Goal: Communication & Community: Answer question/provide support

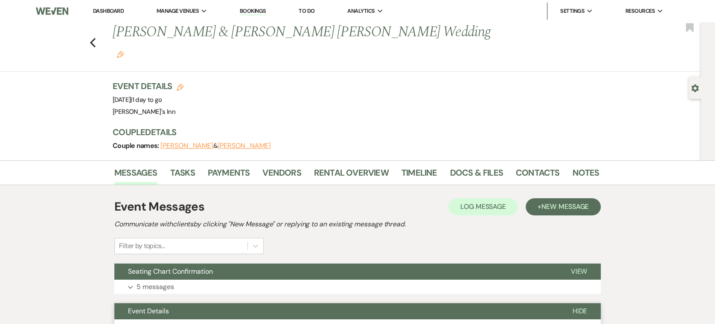
drag, startPoint x: 102, startPoint y: 26, endPoint x: 91, endPoint y: 29, distance: 10.8
click at [97, 26] on div "Previous [PERSON_NAME] & [PERSON_NAME] [PERSON_NAME] Wedding Edit Bookmark" at bounding box center [348, 46] width 705 height 49
click at [91, 29] on div "Previous [PERSON_NAME] & [PERSON_NAME] [PERSON_NAME] Wedding Edit Bookmark" at bounding box center [348, 46] width 705 height 49
click at [96, 38] on use "button" at bounding box center [93, 42] width 6 height 9
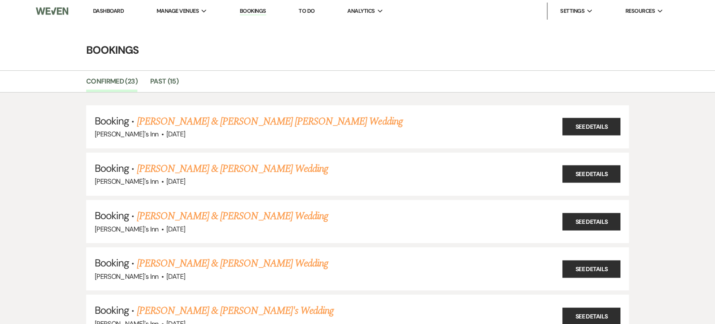
click at [113, 11] on link "Dashboard" at bounding box center [108, 10] width 31 height 7
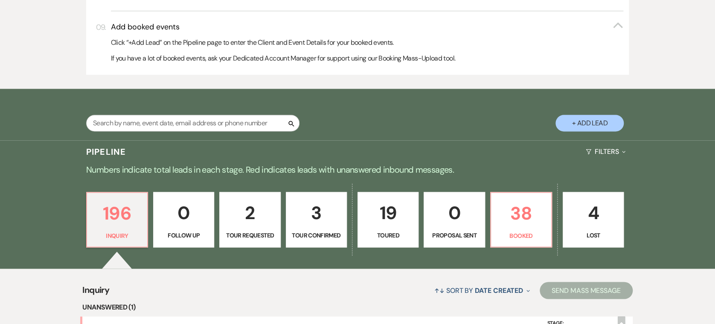
scroll to position [850, 0]
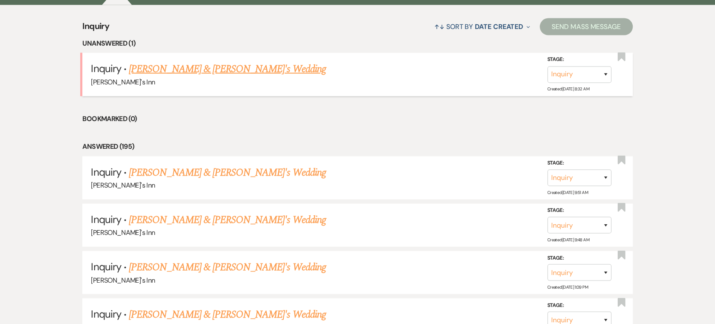
click at [220, 66] on link "[PERSON_NAME] & [PERSON_NAME]'s Wedding" at bounding box center [227, 68] width 197 height 15
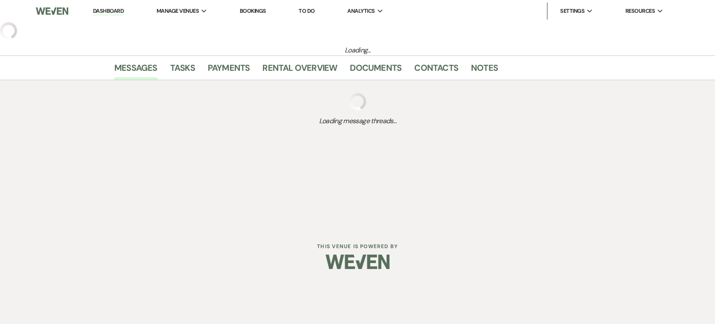
select select "25"
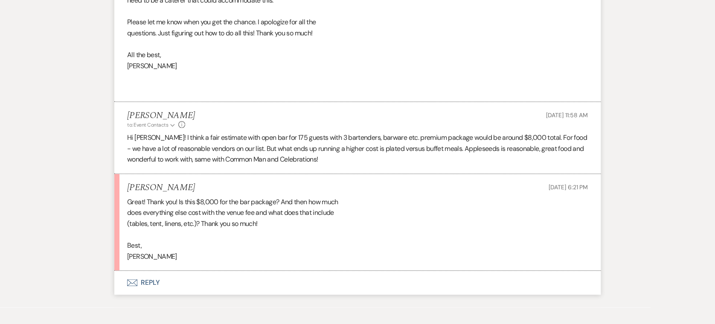
scroll to position [1870, 0]
click at [151, 271] on button "Envelope Reply" at bounding box center [357, 283] width 486 height 24
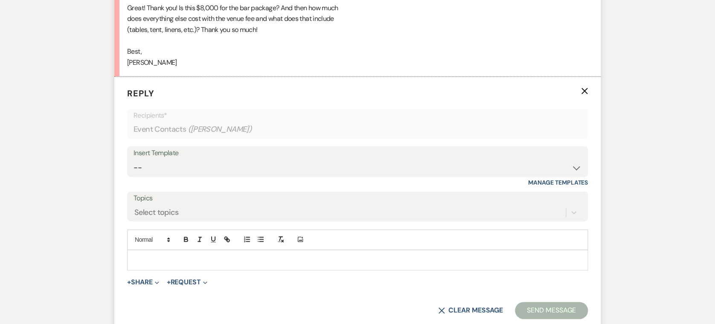
scroll to position [2067, 0]
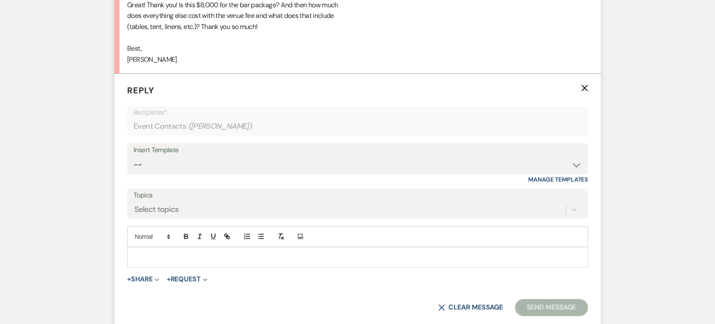
click at [170, 252] on p at bounding box center [357, 256] width 447 height 9
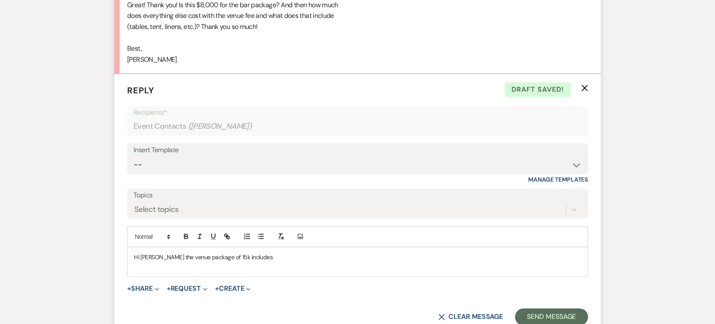
drag, startPoint x: 322, startPoint y: 231, endPoint x: 337, endPoint y: 232, distance: 15.0
click at [337, 262] on p at bounding box center [357, 266] width 447 height 9
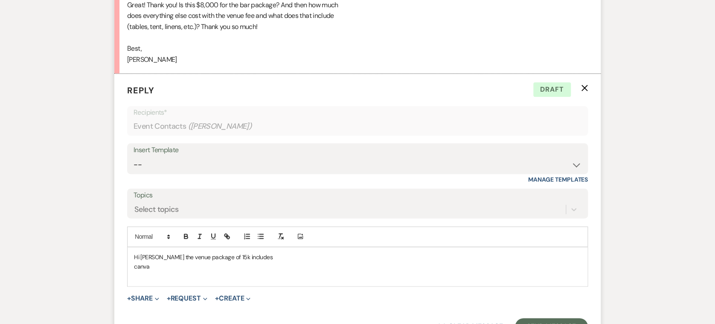
click at [176, 271] on p at bounding box center [357, 275] width 447 height 9
drag, startPoint x: 201, startPoint y: 229, endPoint x: 31, endPoint y: 215, distance: 171.2
click at [198, 250] on form "Reply X Draft Recipients* Event Contacts ( [PERSON_NAME] ) Insert Template -- W…" at bounding box center [357, 210] width 486 height 272
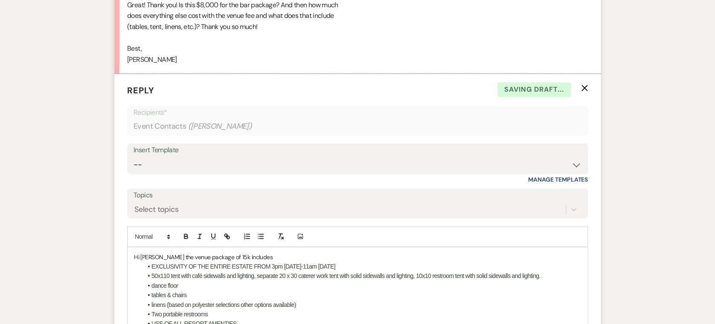
scroll to position [2242, 0]
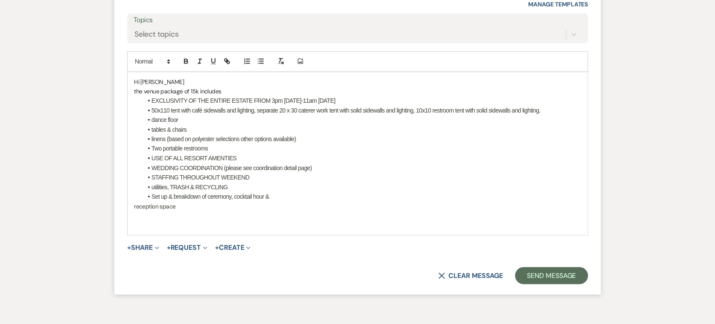
drag, startPoint x: 163, startPoint y: 52, endPoint x: 329, endPoint y: 71, distance: 167.4
click at [163, 87] on p "the venue package of 15k includes" at bounding box center [357, 91] width 447 height 9
drag, startPoint x: 245, startPoint y: 182, endPoint x: 244, endPoint y: 188, distance: 6.5
click at [244, 220] on p at bounding box center [357, 224] width 447 height 9
click at [558, 267] on button "Send Message" at bounding box center [551, 275] width 73 height 17
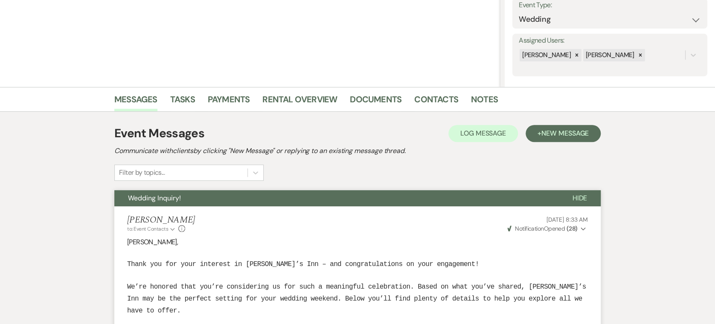
scroll to position [0, 0]
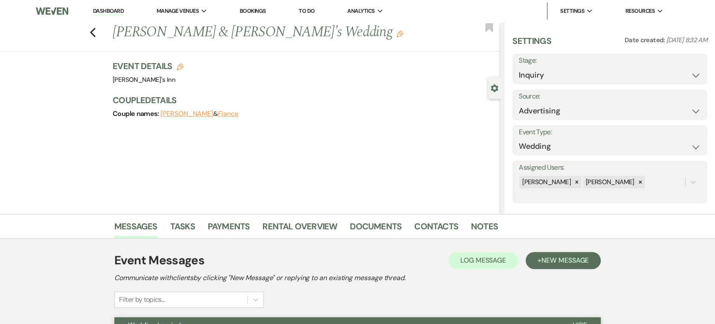
click at [100, 31] on div "Previous [PERSON_NAME] & [PERSON_NAME]'s Wedding Edit Bookmark" at bounding box center [248, 36] width 505 height 29
click at [96, 32] on icon "Previous" at bounding box center [93, 32] width 6 height 10
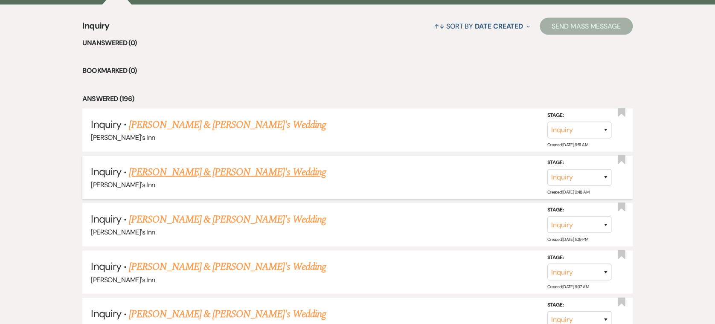
scroll to position [567, 0]
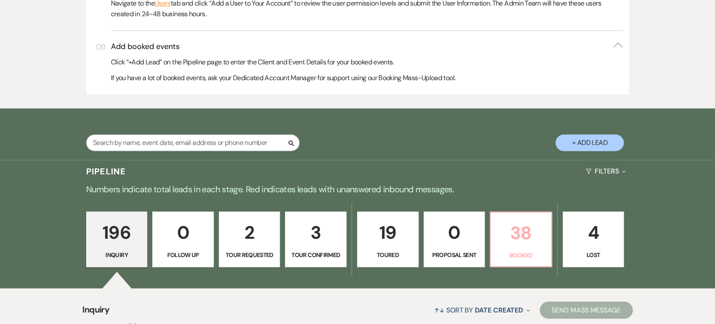
click at [517, 248] on link "38 Booked" at bounding box center [521, 239] width 62 height 55
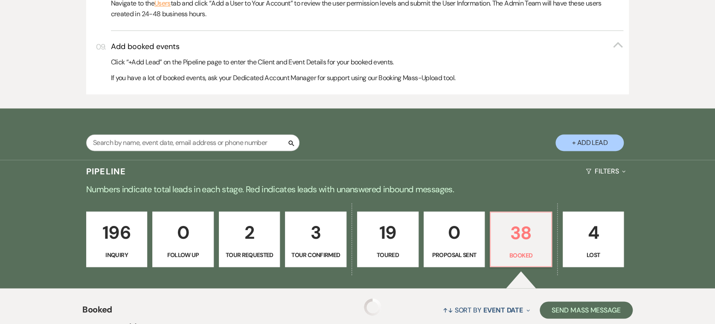
scroll to position [851, 0]
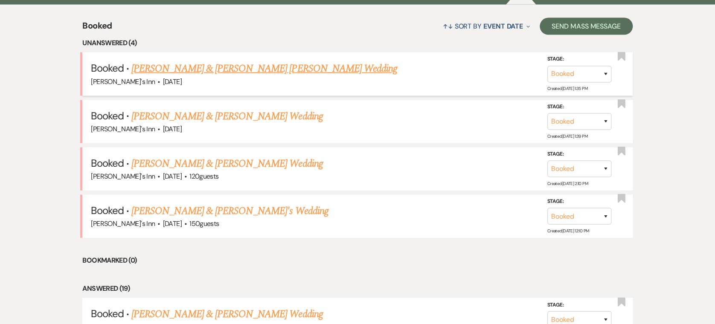
click at [212, 72] on link "[PERSON_NAME] & [PERSON_NAME] [PERSON_NAME] Wedding" at bounding box center [264, 68] width 266 height 15
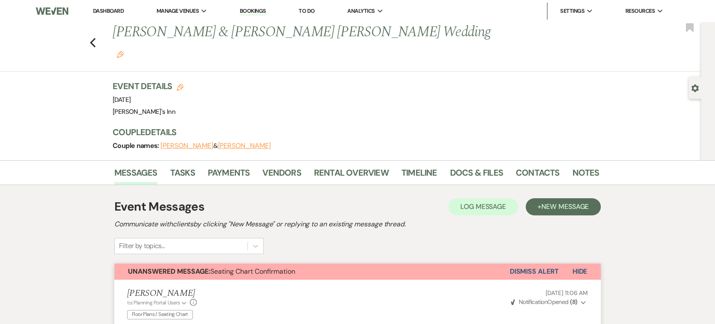
click at [101, 30] on div "Previous [PERSON_NAME] & [PERSON_NAME] [PERSON_NAME] Wedding Edit Bookmark" at bounding box center [348, 46] width 705 height 49
click at [96, 38] on icon "Previous" at bounding box center [93, 43] width 6 height 10
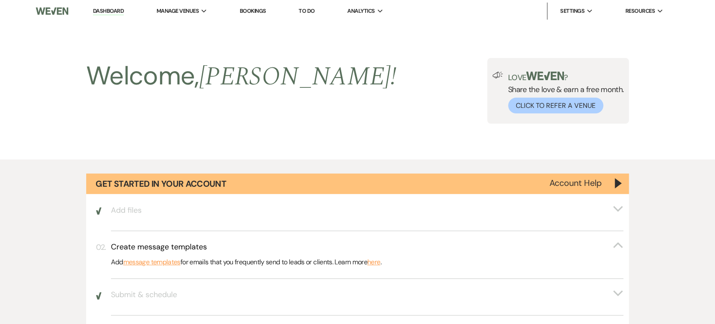
scroll to position [851, 0]
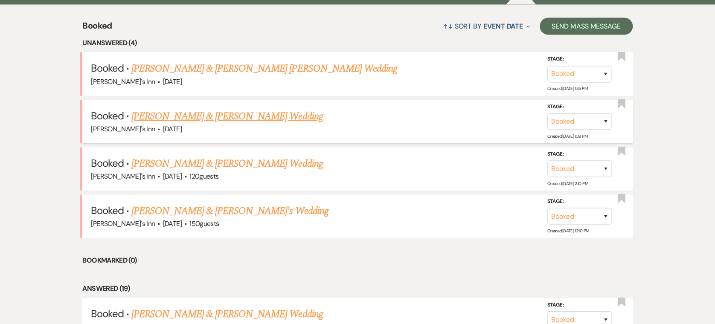
click at [242, 124] on div "[PERSON_NAME]'s Inn · [DATE]" at bounding box center [357, 129] width 533 height 11
click at [247, 114] on link "[PERSON_NAME] & [PERSON_NAME] Wedding" at bounding box center [226, 116] width 191 height 15
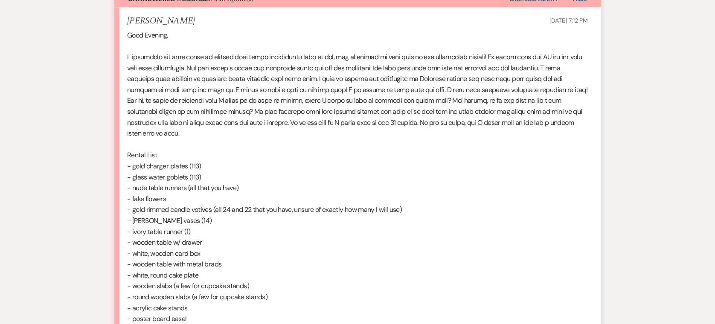
scroll to position [567, 0]
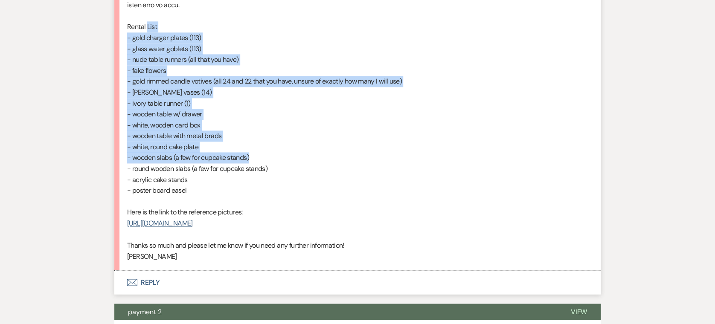
drag, startPoint x: 148, startPoint y: 12, endPoint x: 260, endPoint y: 150, distance: 178.0
click at [260, 150] on div "Good Evening, Rental List - gold charger plates (113) - glass water goblets (11…" at bounding box center [357, 81] width 461 height 360
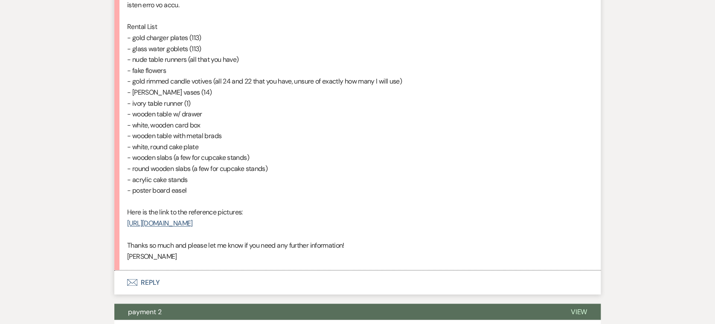
drag, startPoint x: 260, startPoint y: 150, endPoint x: 251, endPoint y: 178, distance: 29.4
click at [251, 185] on p "- poster board easel" at bounding box center [357, 190] width 461 height 11
click at [152, 270] on button "Envelope Reply" at bounding box center [357, 282] width 486 height 24
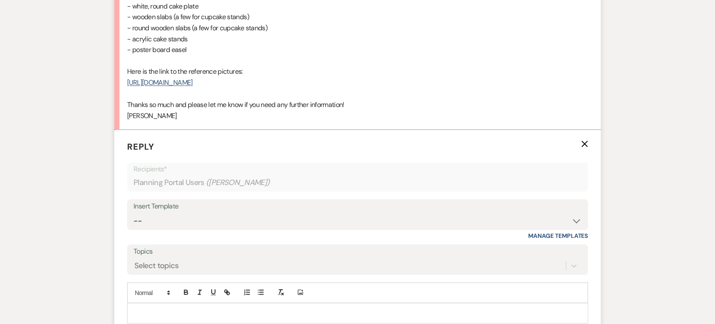
scroll to position [790, 0]
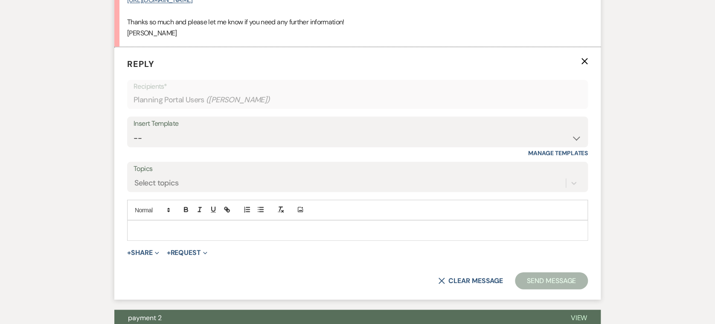
click at [179, 220] on div at bounding box center [358, 230] width 460 height 20
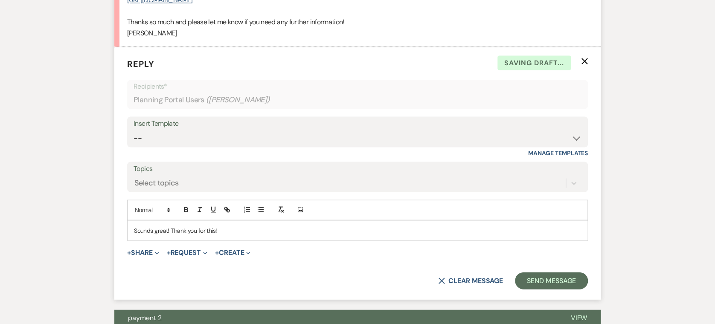
click at [544, 278] on form "Reply X Saving draft... Recipients* Planning Portal Users ( [PERSON_NAME] ) Ins…" at bounding box center [357, 173] width 486 height 252
click at [545, 276] on button "Send Message" at bounding box center [551, 280] width 73 height 17
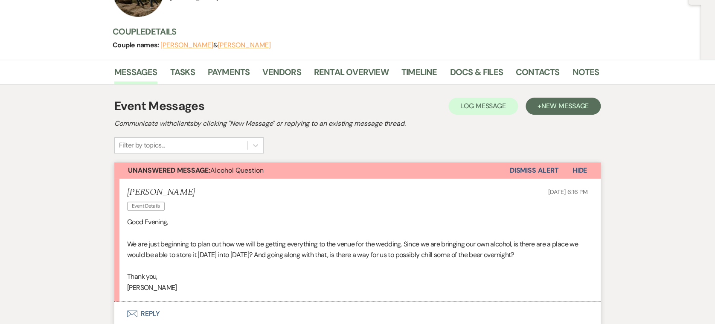
scroll to position [0, 0]
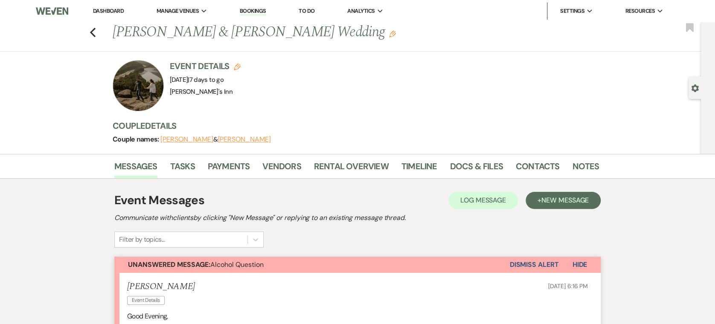
click at [537, 263] on button "Dismiss Alert" at bounding box center [533, 265] width 49 height 16
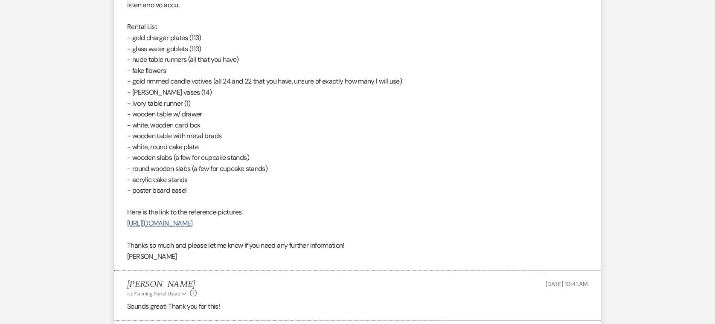
scroll to position [283, 0]
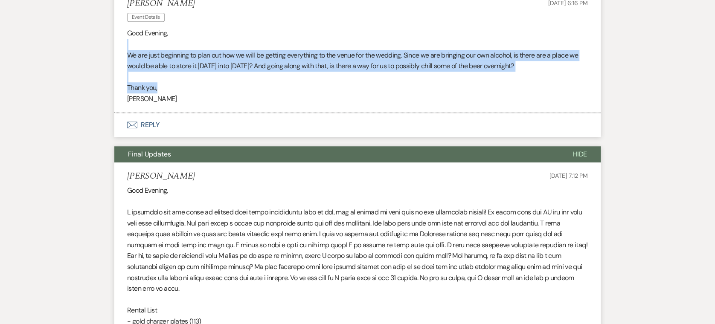
drag, startPoint x: 225, startPoint y: 45, endPoint x: 254, endPoint y: 83, distance: 47.5
click at [254, 83] on div "Good Evening, We are just beginning to plan out how we will be getting everythi…" at bounding box center [357, 66] width 461 height 76
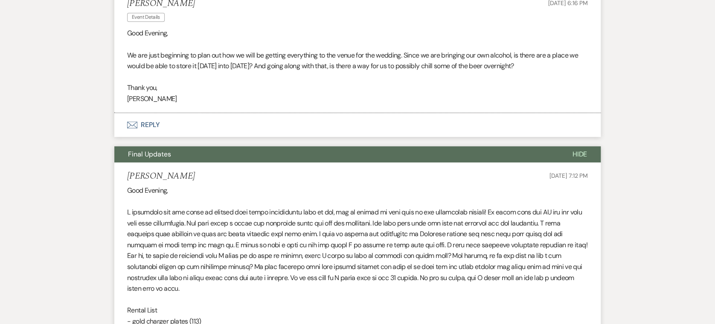
drag, startPoint x: 254, startPoint y: 83, endPoint x: 239, endPoint y: 111, distance: 32.2
click at [252, 101] on p "[PERSON_NAME]" at bounding box center [357, 98] width 461 height 11
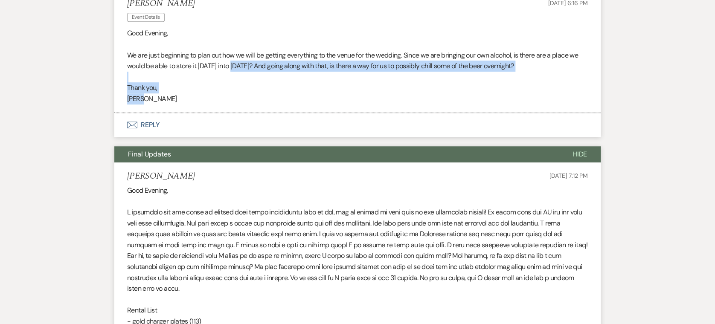
drag, startPoint x: 231, startPoint y: 61, endPoint x: 368, endPoint y: 104, distance: 143.1
click at [368, 104] on li "[PERSON_NAME] Event Details [DATE] 6:16 PM Good Evening, We are just beginning …" at bounding box center [357, 51] width 486 height 123
drag, startPoint x: 368, startPoint y: 104, endPoint x: 164, endPoint y: 72, distance: 206.4
click at [164, 72] on p at bounding box center [357, 77] width 461 height 11
click at [142, 126] on button "Envelope Reply" at bounding box center [357, 125] width 486 height 24
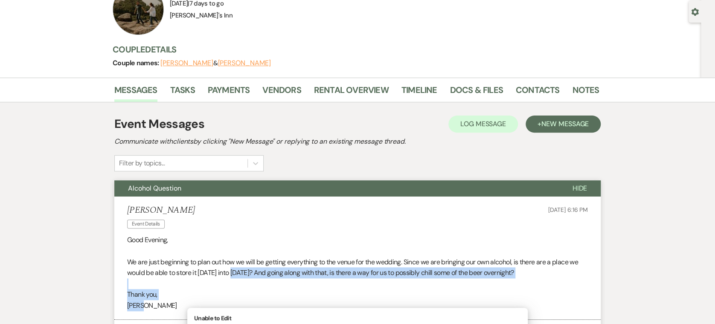
scroll to position [360, 0]
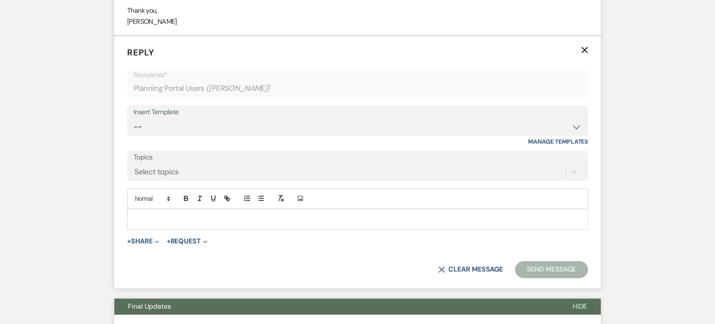
click at [170, 222] on p at bounding box center [357, 219] width 447 height 9
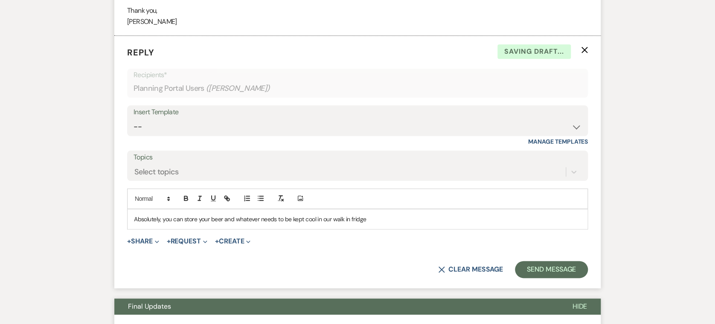
click at [415, 218] on p "Absolutely, you can store your beer and whatever needs to be kept cool in our w…" at bounding box center [357, 219] width 447 height 9
drag, startPoint x: 411, startPoint y: 215, endPoint x: 428, endPoint y: 235, distance: 26.6
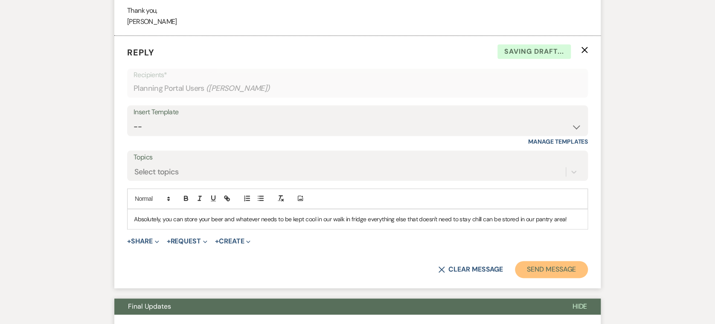
click at [562, 270] on button "Send Message" at bounding box center [551, 269] width 73 height 17
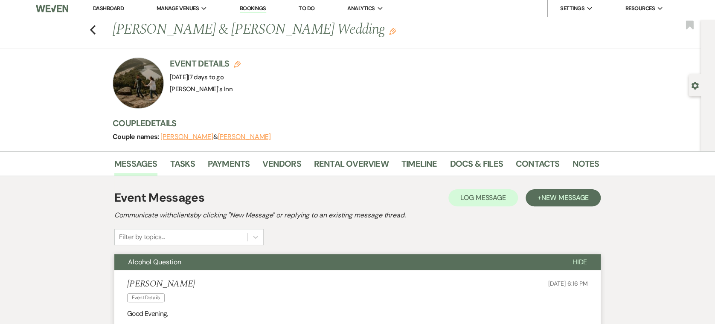
scroll to position [0, 0]
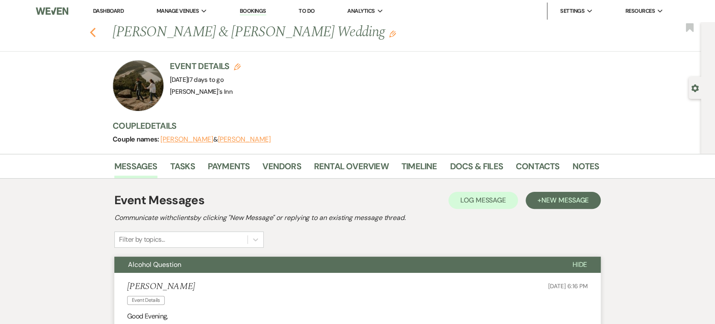
click at [96, 28] on icon "Previous" at bounding box center [93, 32] width 6 height 10
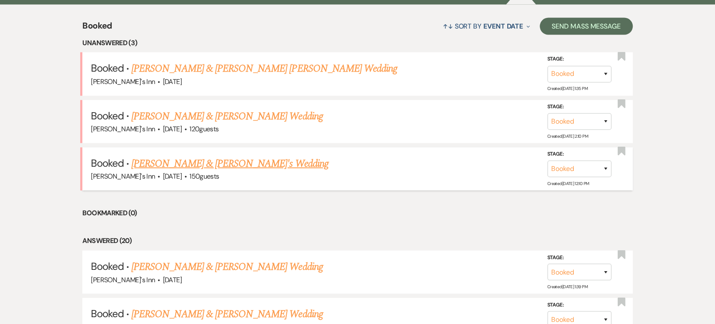
click at [223, 162] on link "[PERSON_NAME] & [PERSON_NAME]'s Wedding" at bounding box center [229, 163] width 197 height 15
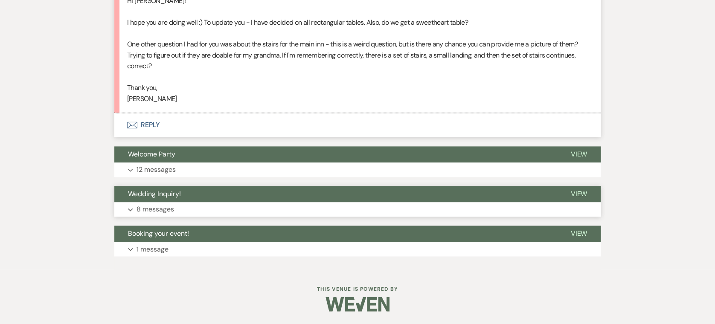
scroll to position [552, 0]
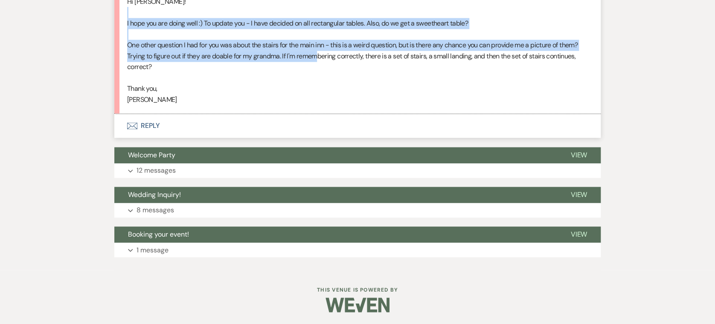
drag, startPoint x: 273, startPoint y: 17, endPoint x: 320, endPoint y: 53, distance: 59.9
click at [320, 53] on div "Hi [PERSON_NAME]! I hope you are doing well :) To update you - I have decided o…" at bounding box center [357, 50] width 461 height 109
drag, startPoint x: 320, startPoint y: 53, endPoint x: 206, endPoint y: 58, distance: 114.8
click at [206, 58] on p "One other question I had for you was about the stairs for the main inn - this i…" at bounding box center [357, 56] width 461 height 33
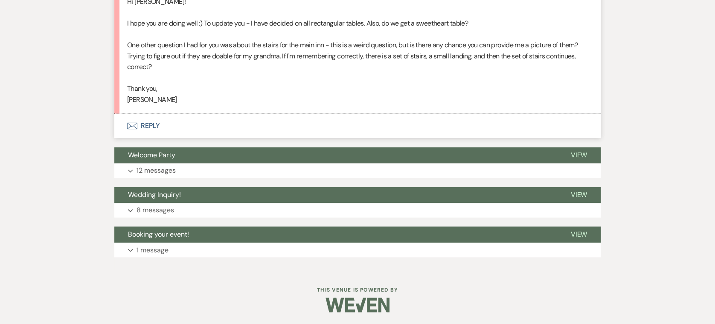
click at [208, 73] on p at bounding box center [357, 78] width 461 height 11
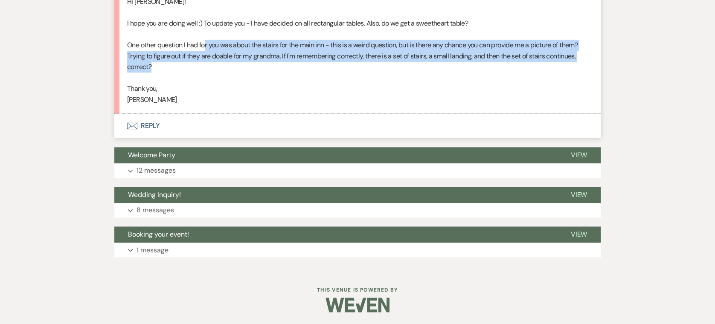
drag, startPoint x: 205, startPoint y: 39, endPoint x: 225, endPoint y: 64, distance: 32.1
click at [225, 64] on p "One other question I had for you was about the stairs for the main inn - this i…" at bounding box center [357, 56] width 461 height 33
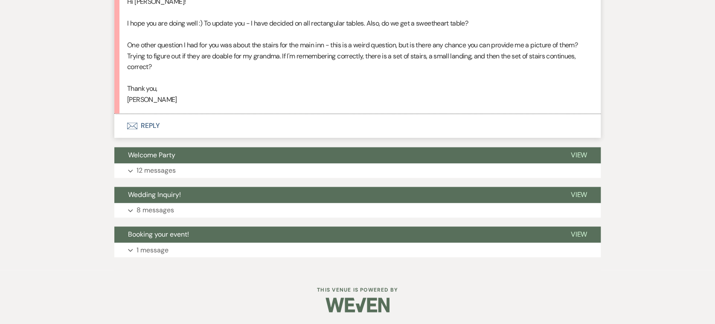
drag, startPoint x: 225, startPoint y: 64, endPoint x: 218, endPoint y: 75, distance: 13.0
click at [218, 75] on p at bounding box center [357, 78] width 461 height 11
click at [151, 127] on button "Envelope Reply" at bounding box center [357, 126] width 486 height 24
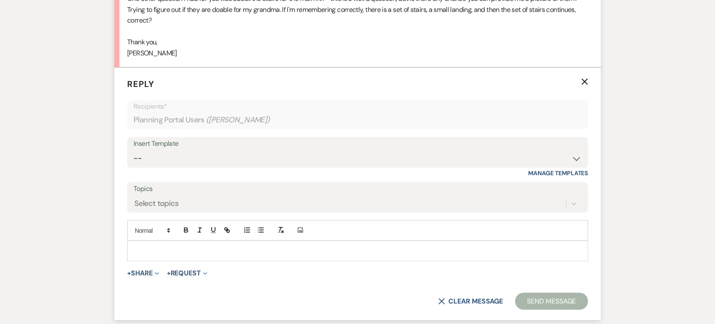
scroll to position [630, 0]
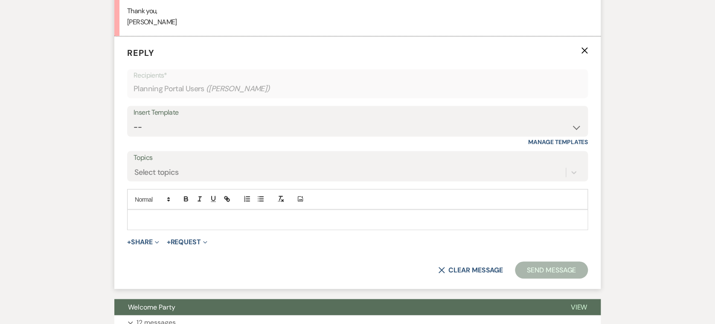
click at [218, 211] on div at bounding box center [358, 220] width 460 height 20
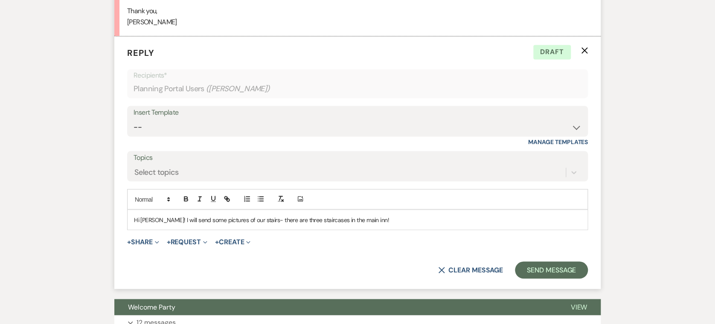
click at [374, 212] on div "Hi [PERSON_NAME]! I will send some pictures of our stairs- there are three stai…" at bounding box center [358, 220] width 460 height 20
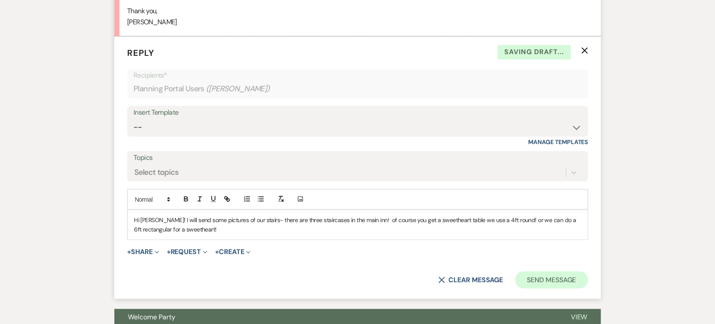
click at [569, 286] on form "Reply X Saving draft... Recipients* Planning Portal Users ( [PERSON_NAME] ) Ins…" at bounding box center [357, 167] width 486 height 262
click at [569, 285] on button "Send Message" at bounding box center [551, 279] width 73 height 17
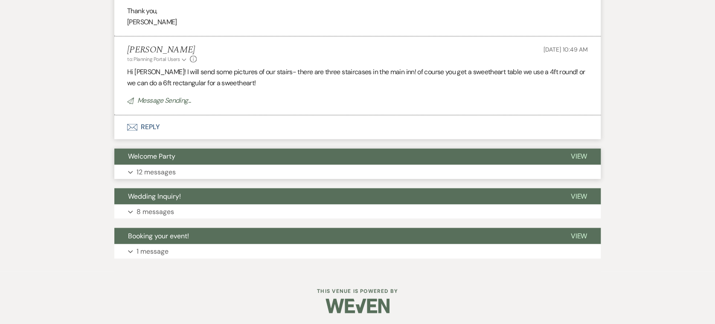
scroll to position [0, 0]
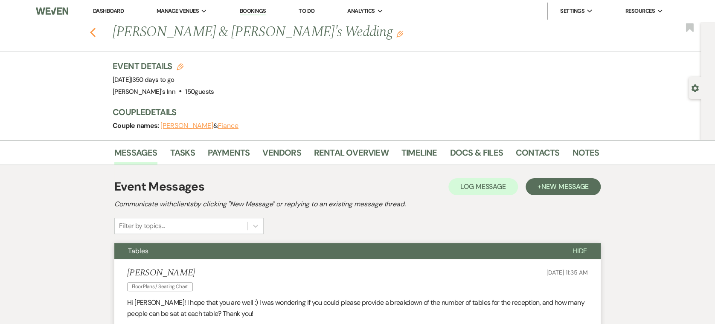
click at [96, 34] on icon "Previous" at bounding box center [93, 32] width 6 height 10
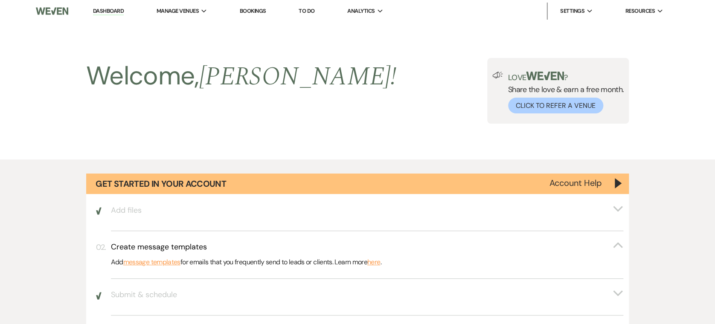
scroll to position [851, 0]
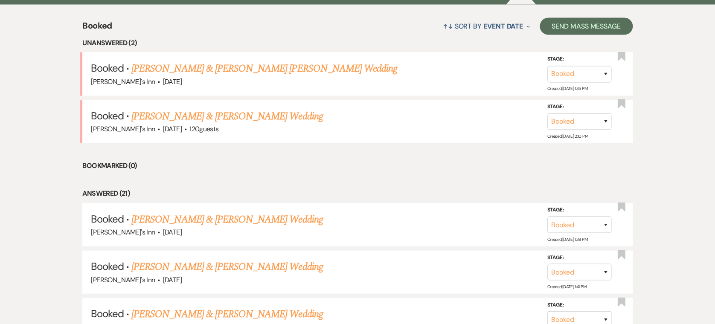
click at [257, 112] on link "[PERSON_NAME] & [PERSON_NAME] Wedding" at bounding box center [226, 116] width 191 height 15
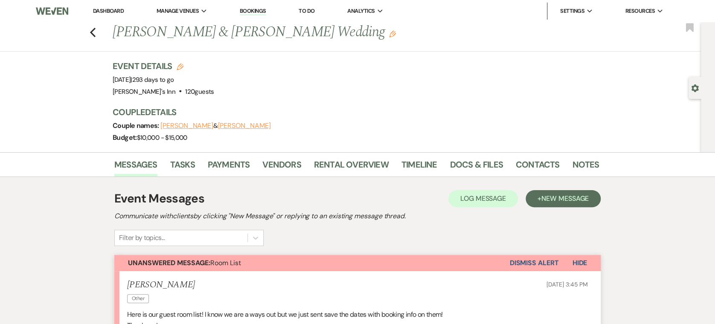
scroll to position [283, 0]
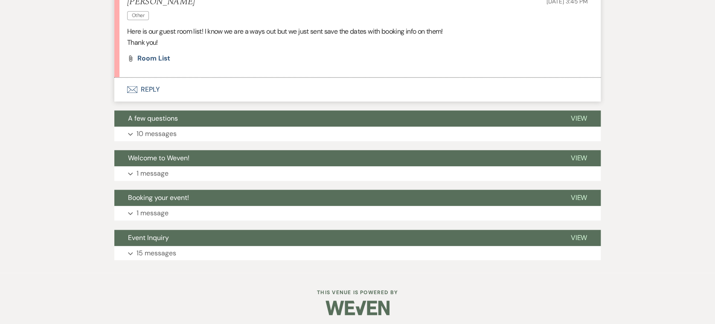
click at [154, 93] on button "Envelope Reply" at bounding box center [357, 90] width 486 height 24
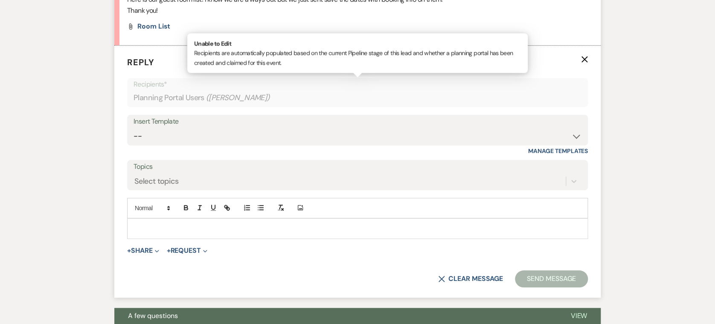
scroll to position [324, 0]
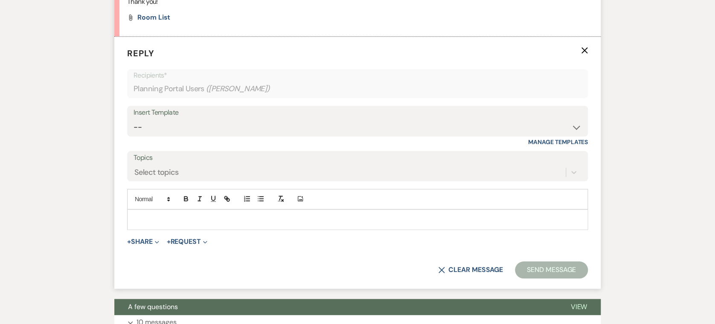
click at [167, 207] on div "Add Photo" at bounding box center [357, 199] width 461 height 20
click at [167, 213] on div at bounding box center [358, 220] width 460 height 20
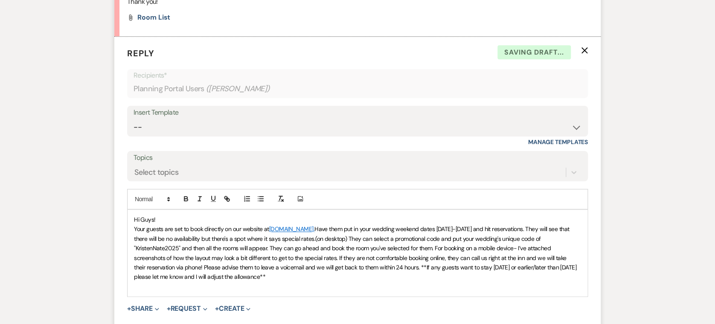
click at [176, 246] on span "Have them put in your wedding weekend dates [DATE]-[DATE] and hit reservations.…" at bounding box center [356, 252] width 444 height 55
click at [176, 247] on span "Have them put in your wedding weekend dates [DATE]-[DATE] and hit reservations.…" at bounding box center [356, 252] width 444 height 55
drag, startPoint x: 543, startPoint y: 235, endPoint x: 548, endPoint y: 241, distance: 7.2
click at [543, 236] on span "Have them put in your wedding weekend dates [DATE]-[DATE] and hit reservations.…" at bounding box center [358, 252] width 448 height 55
click at [548, 241] on span "Have them put in your wedding weekend dates [DATE]-[DATE] and hit reservations.…" at bounding box center [358, 252] width 448 height 55
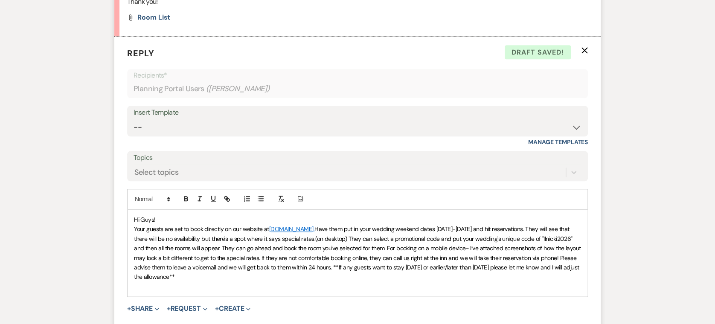
drag, startPoint x: 482, startPoint y: 225, endPoint x: 662, endPoint y: 235, distance: 179.8
click at [486, 226] on span "Have them put in your wedding weekend dates [DATE]-[DATE] and hit reservations.…" at bounding box center [358, 252] width 448 height 55
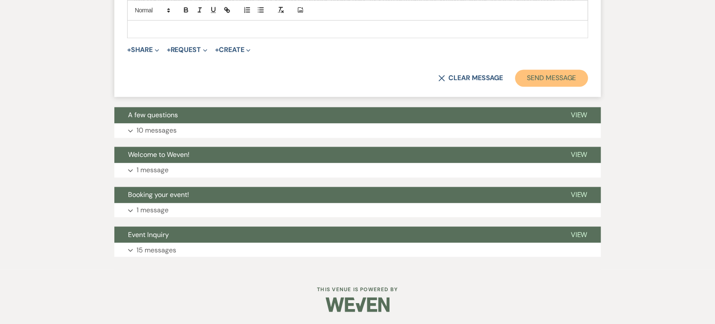
click at [548, 81] on button "Send Message" at bounding box center [551, 78] width 73 height 17
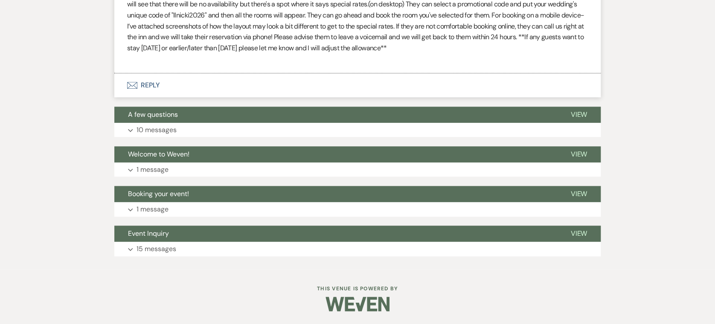
scroll to position [413, 0]
